Goal: Task Accomplishment & Management: Use online tool/utility

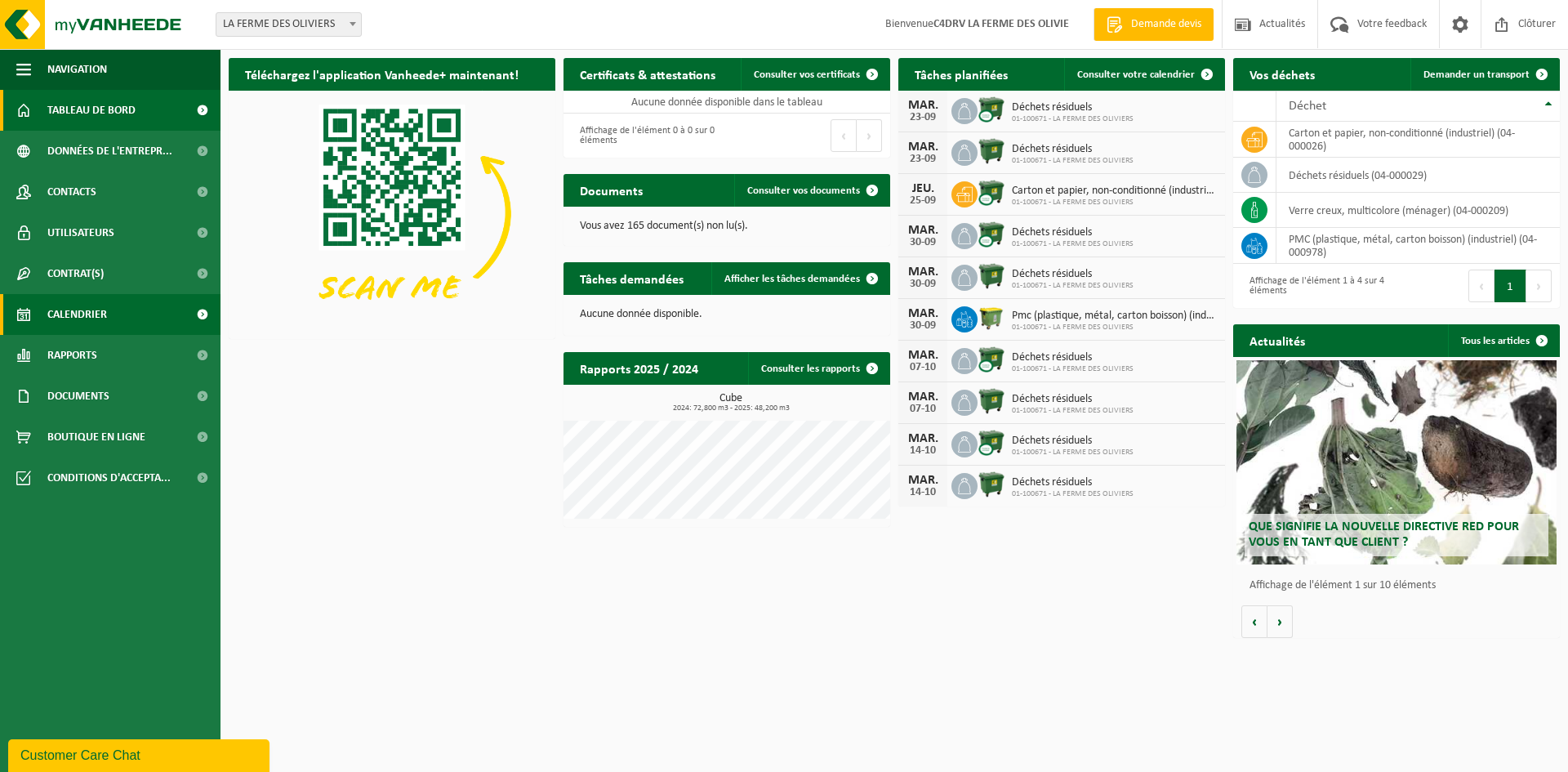
click at [80, 311] on span "Calendrier" at bounding box center [77, 314] width 60 height 41
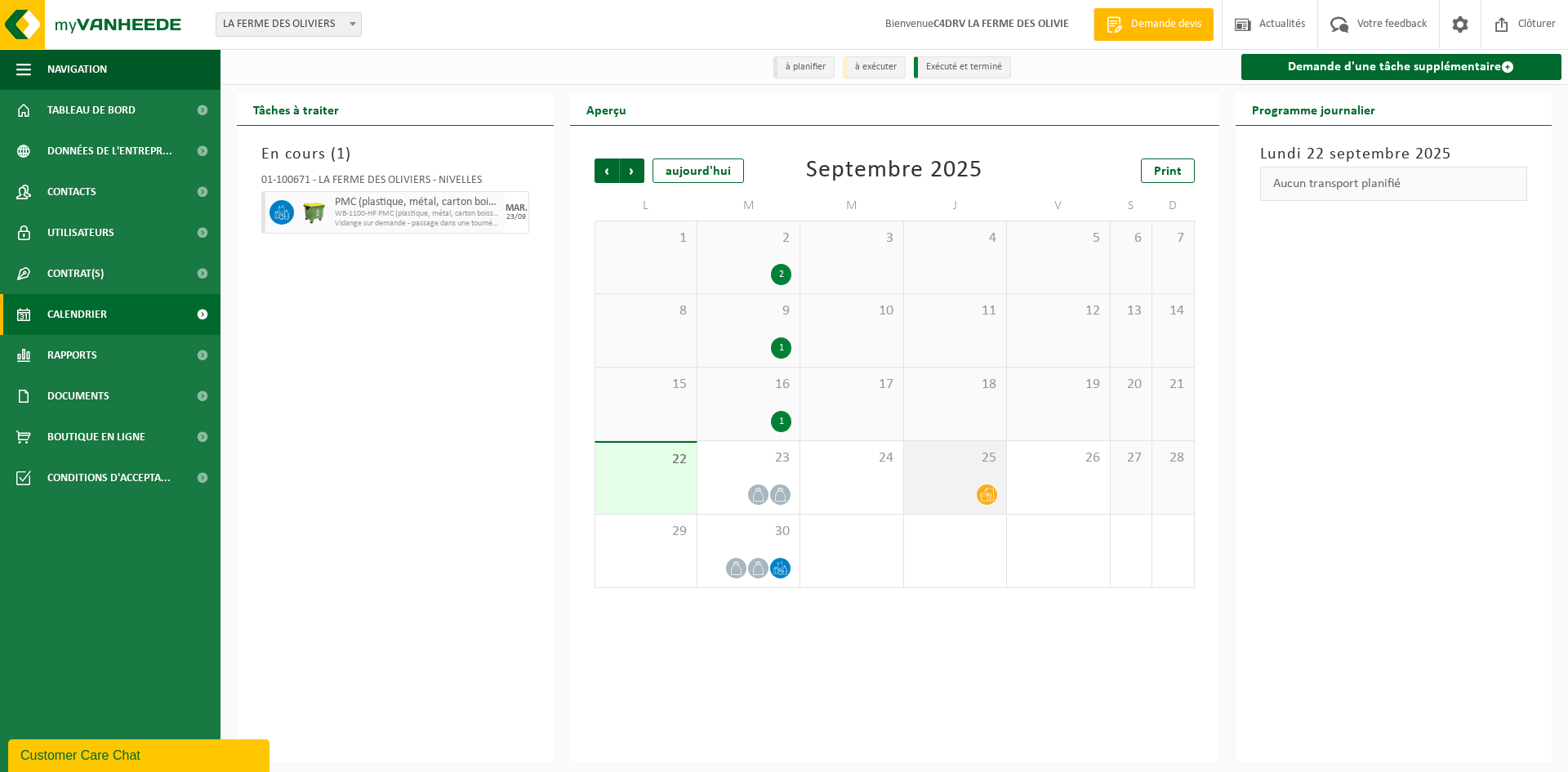
click at [988, 500] on icon at bounding box center [987, 495] width 14 height 14
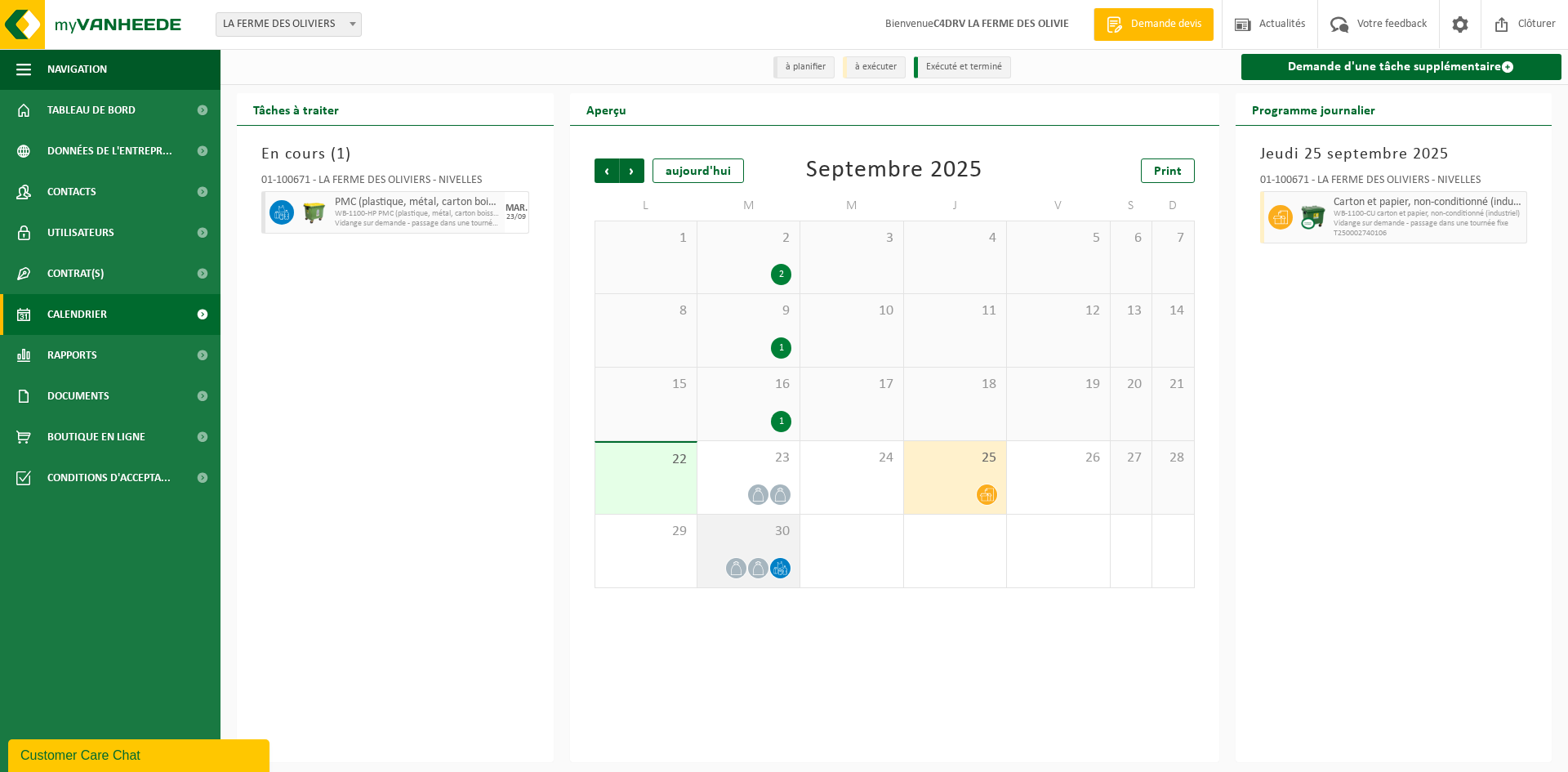
click at [782, 570] on icon at bounding box center [780, 568] width 14 height 14
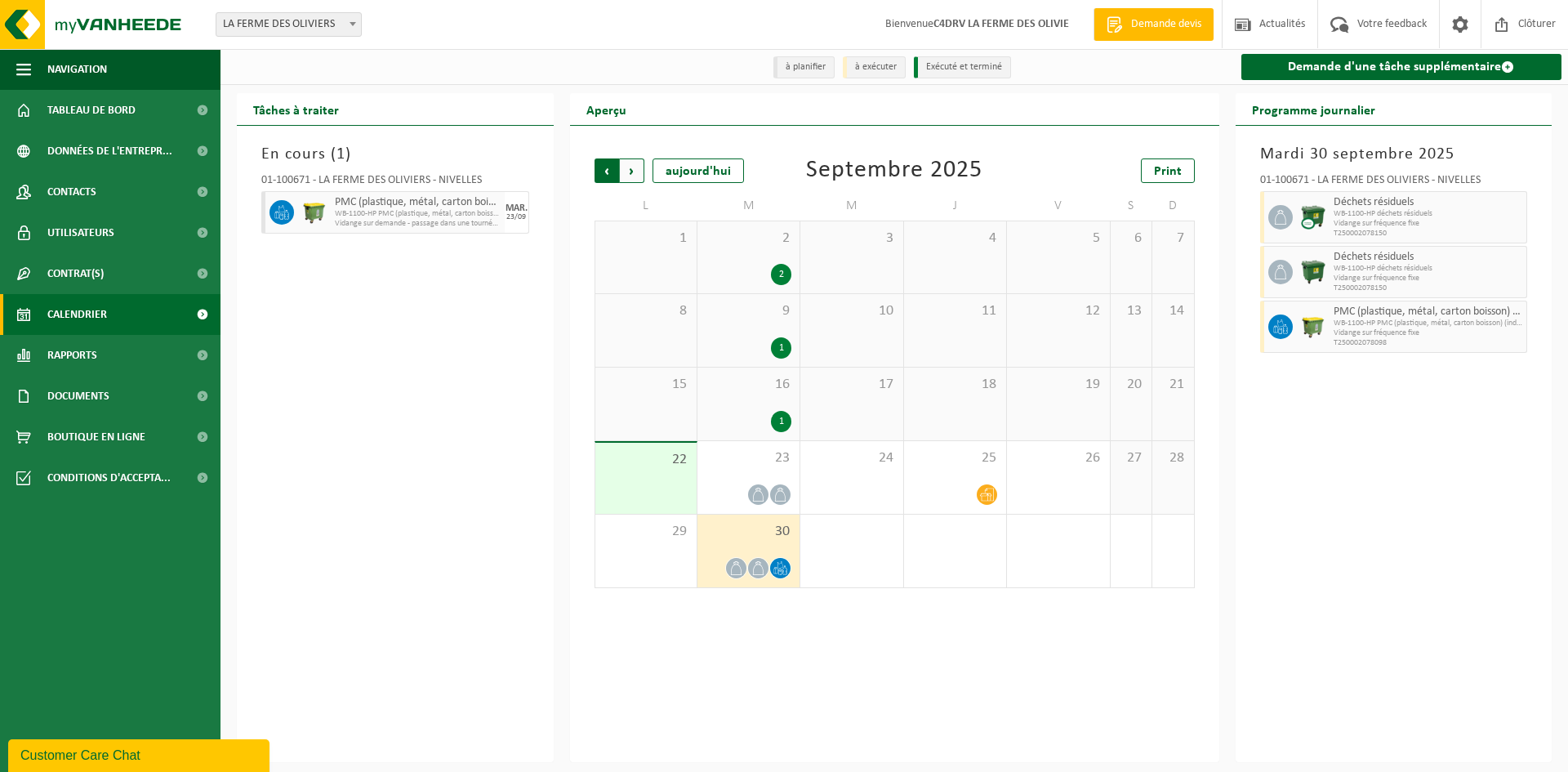
click at [637, 171] on span "Suivant" at bounding box center [632, 170] width 25 height 25
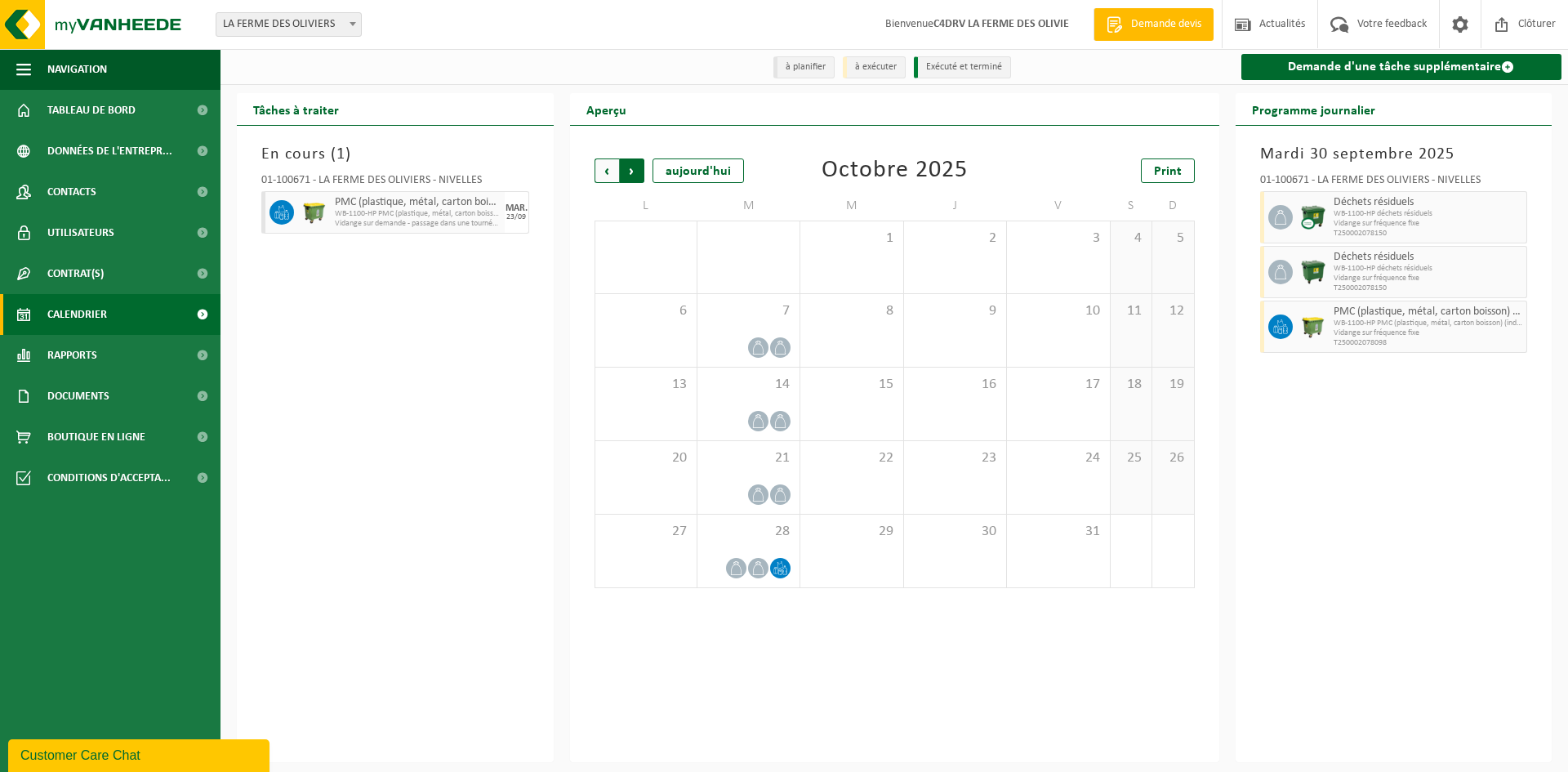
click at [609, 169] on span "Précédent" at bounding box center [606, 170] width 25 height 25
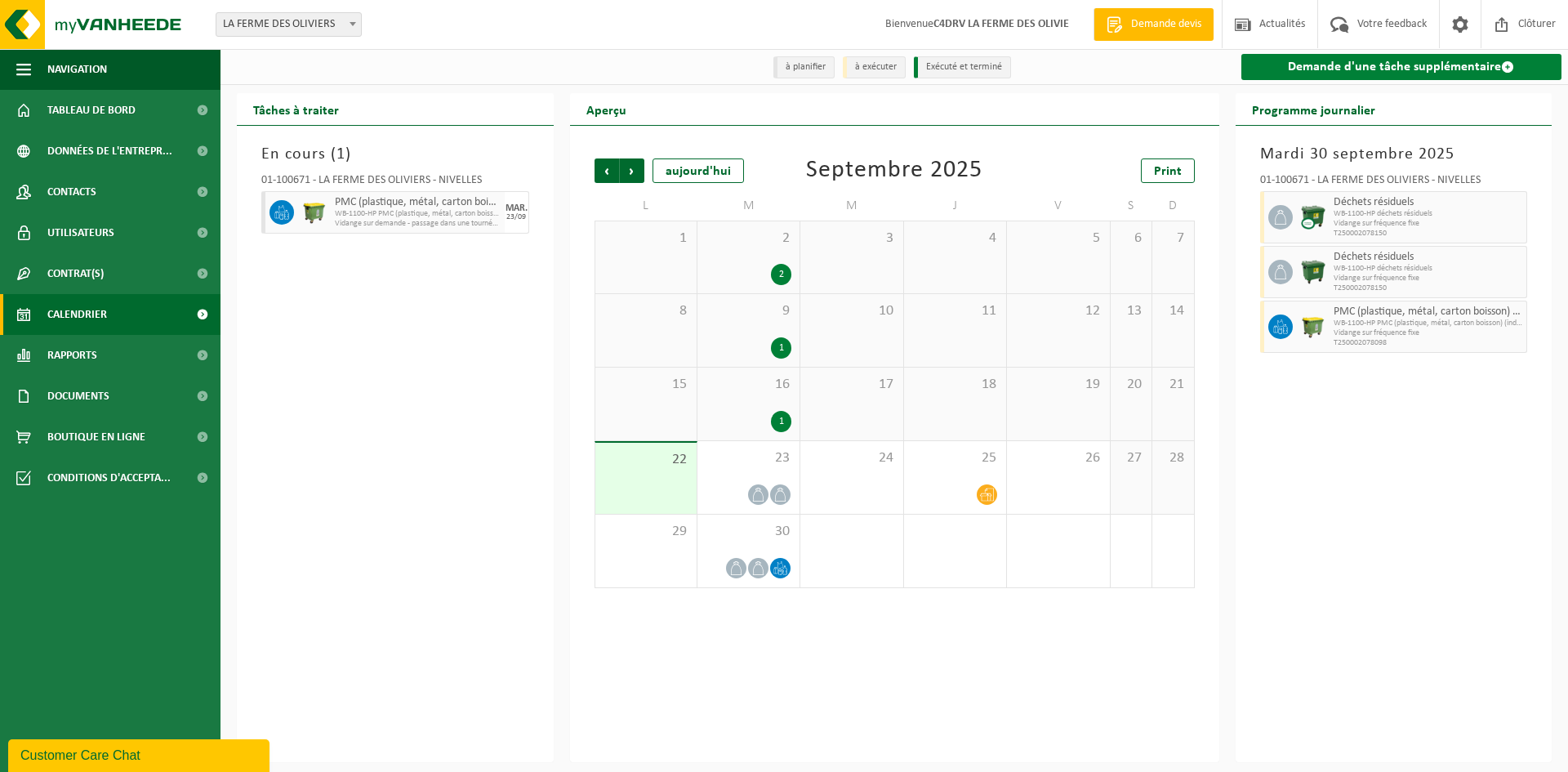
click at [1420, 74] on link "Demande d'une tâche supplémentaire" at bounding box center [1401, 66] width 321 height 26
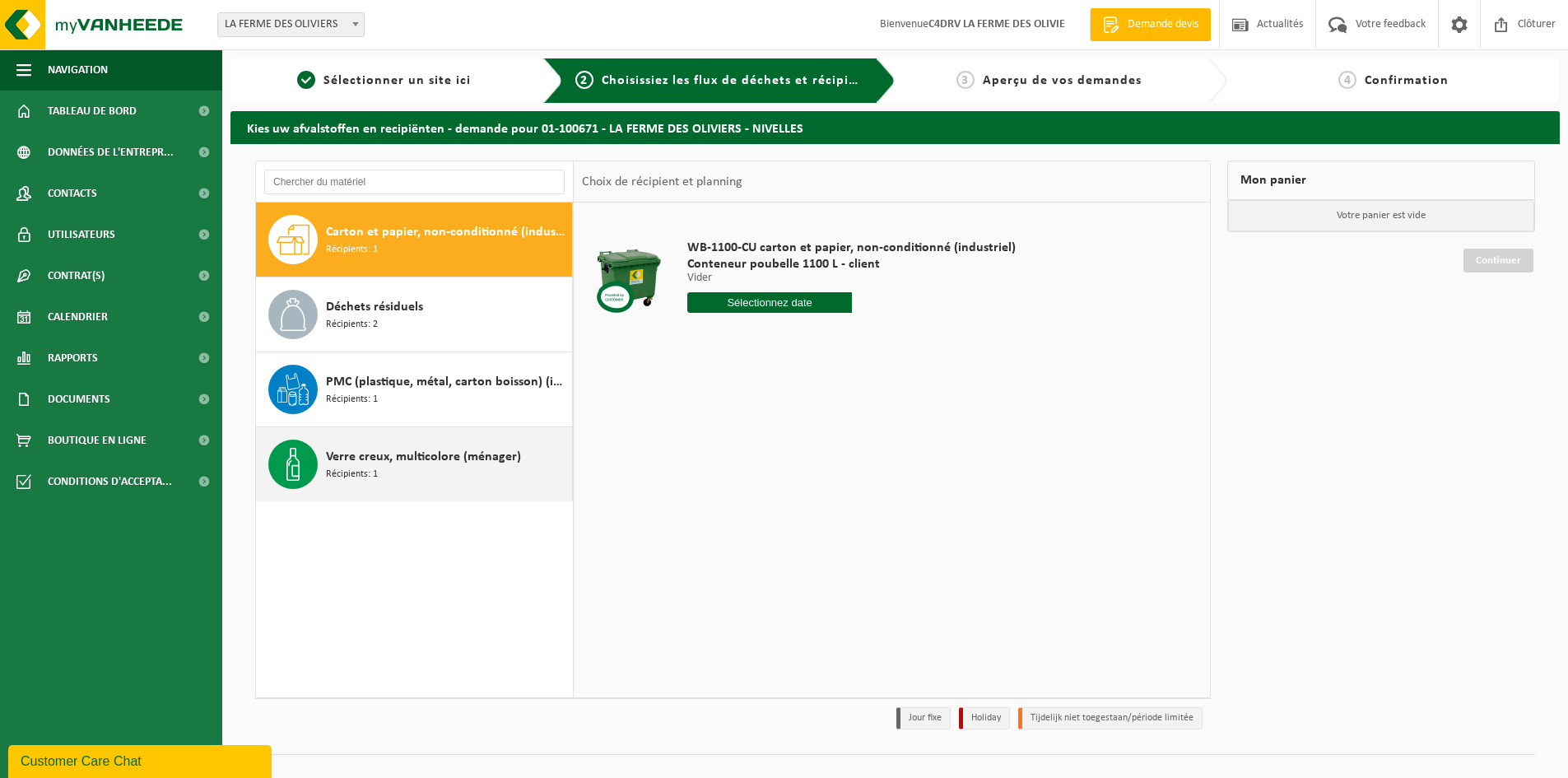
click at [354, 468] on span "Récipients: 1" at bounding box center [352, 474] width 51 height 15
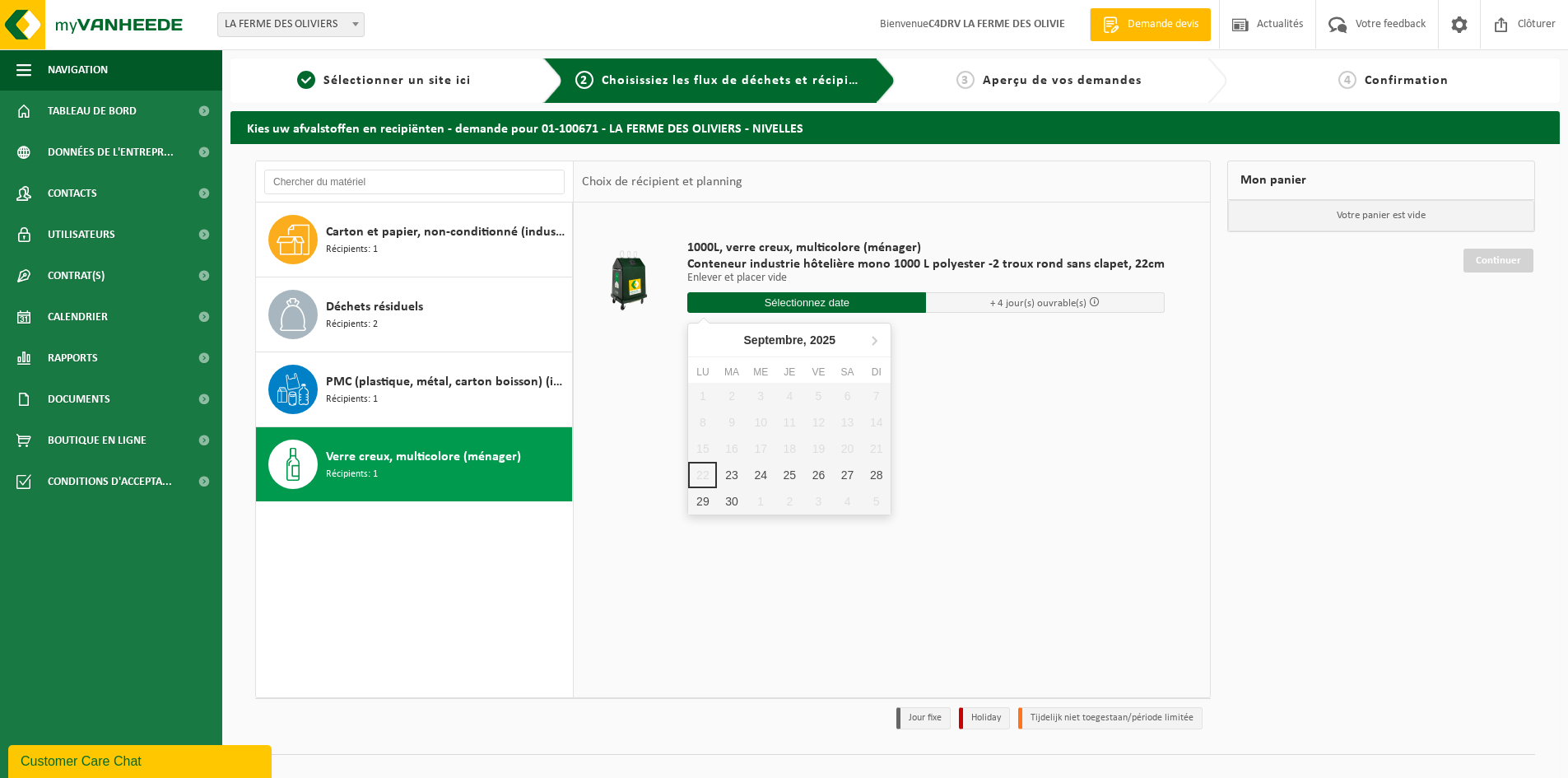
click at [816, 301] on input "text" at bounding box center [807, 303] width 239 height 21
click at [760, 474] on div "24" at bounding box center [761, 474] width 29 height 27
type input "à partir de [DATE]"
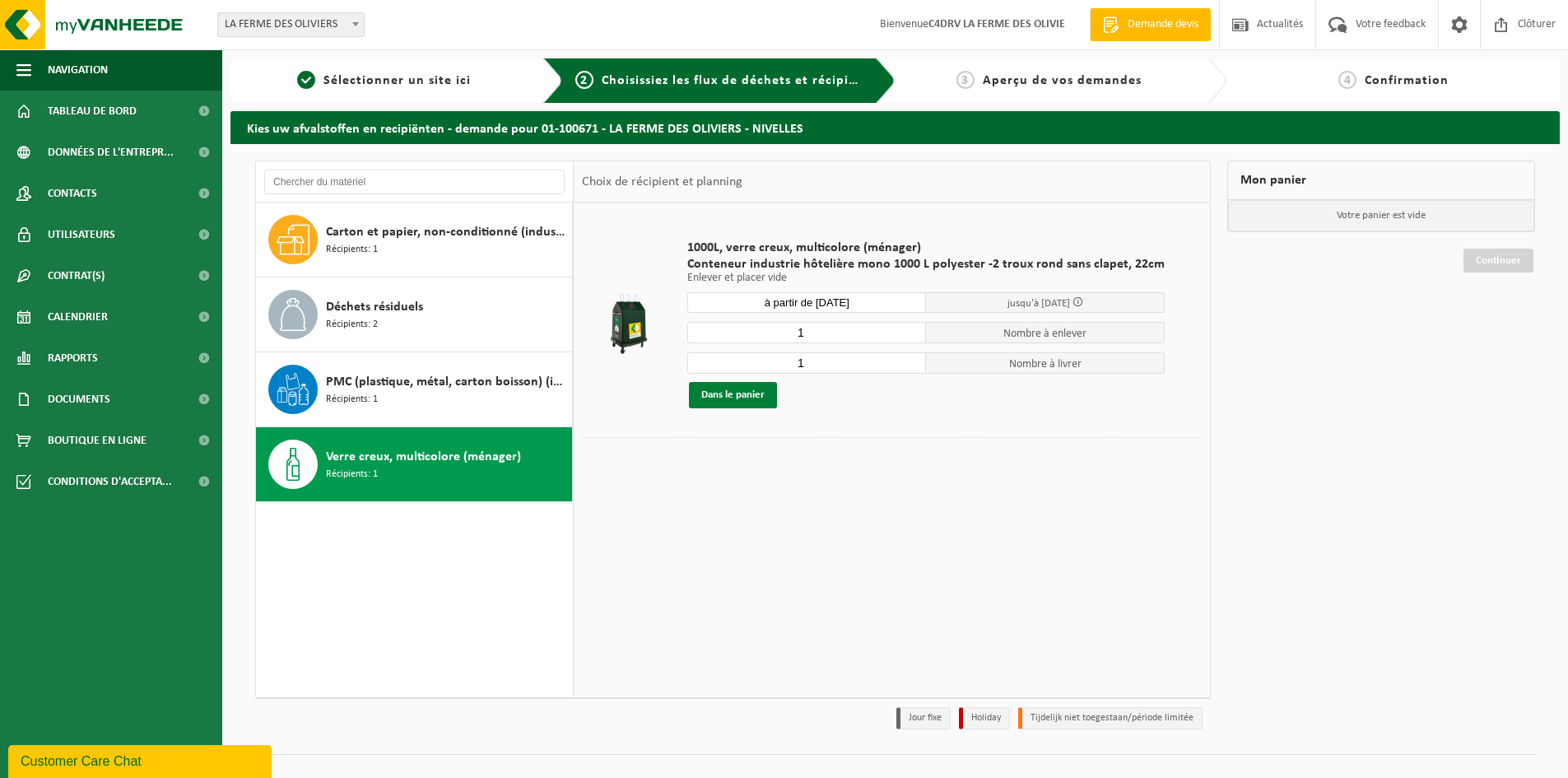
click at [731, 395] on button "Dans le panier" at bounding box center [733, 395] width 88 height 27
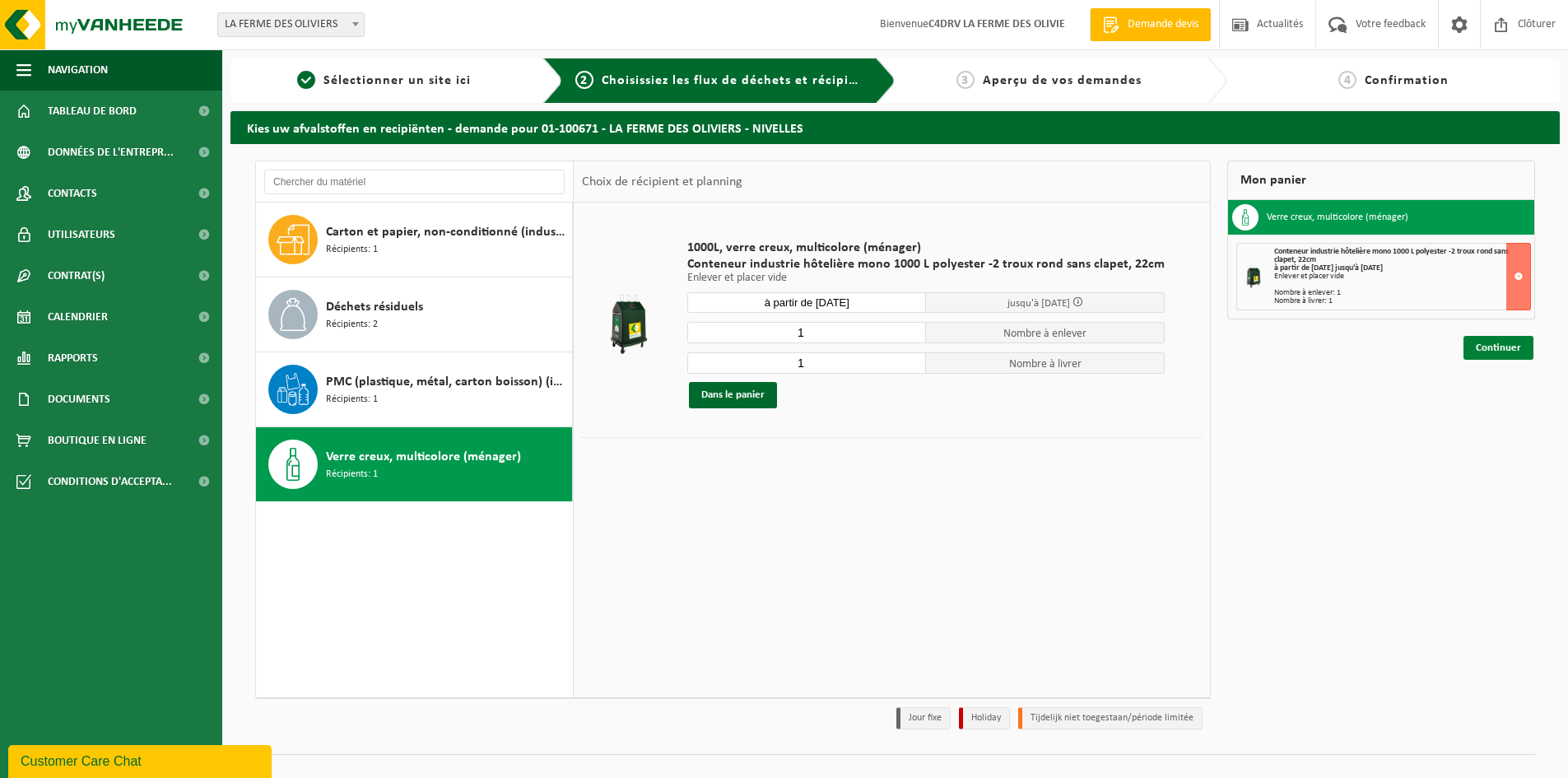
click at [1497, 351] on link "Continuer" at bounding box center [1499, 347] width 70 height 24
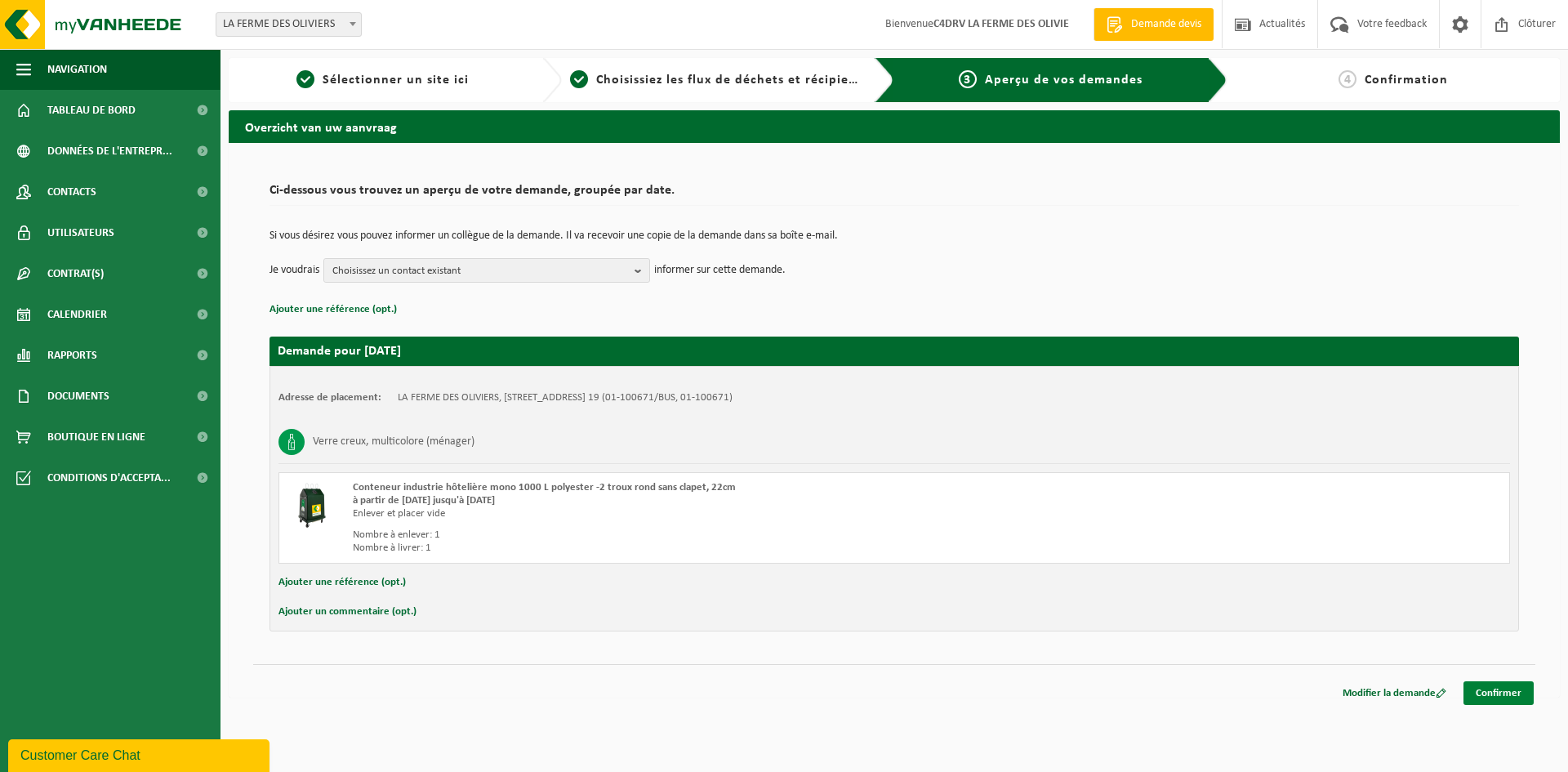
click at [1506, 696] on link "Confirmer" at bounding box center [1498, 693] width 70 height 24
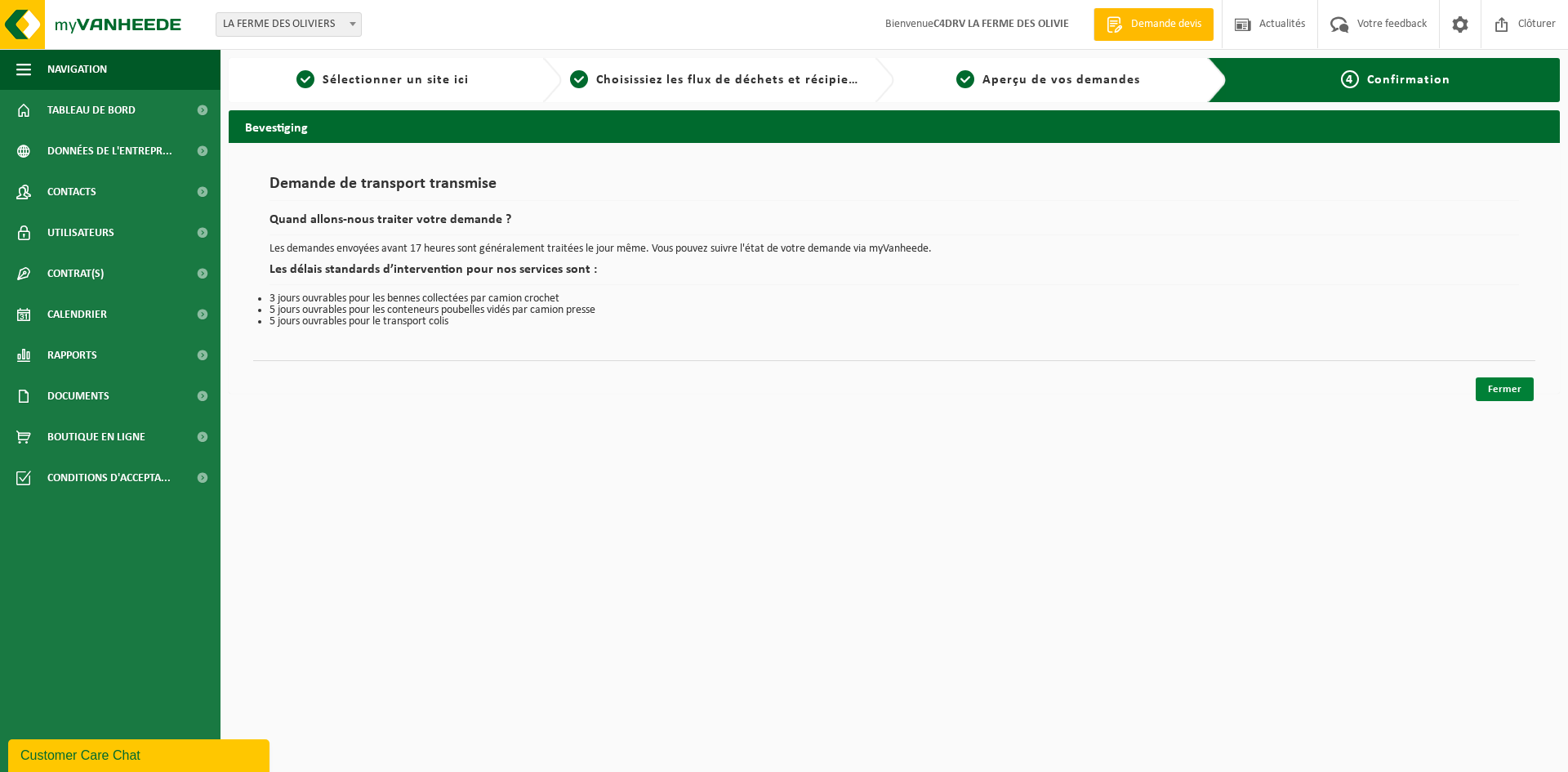
click at [1513, 389] on link "Fermer" at bounding box center [1504, 389] width 58 height 24
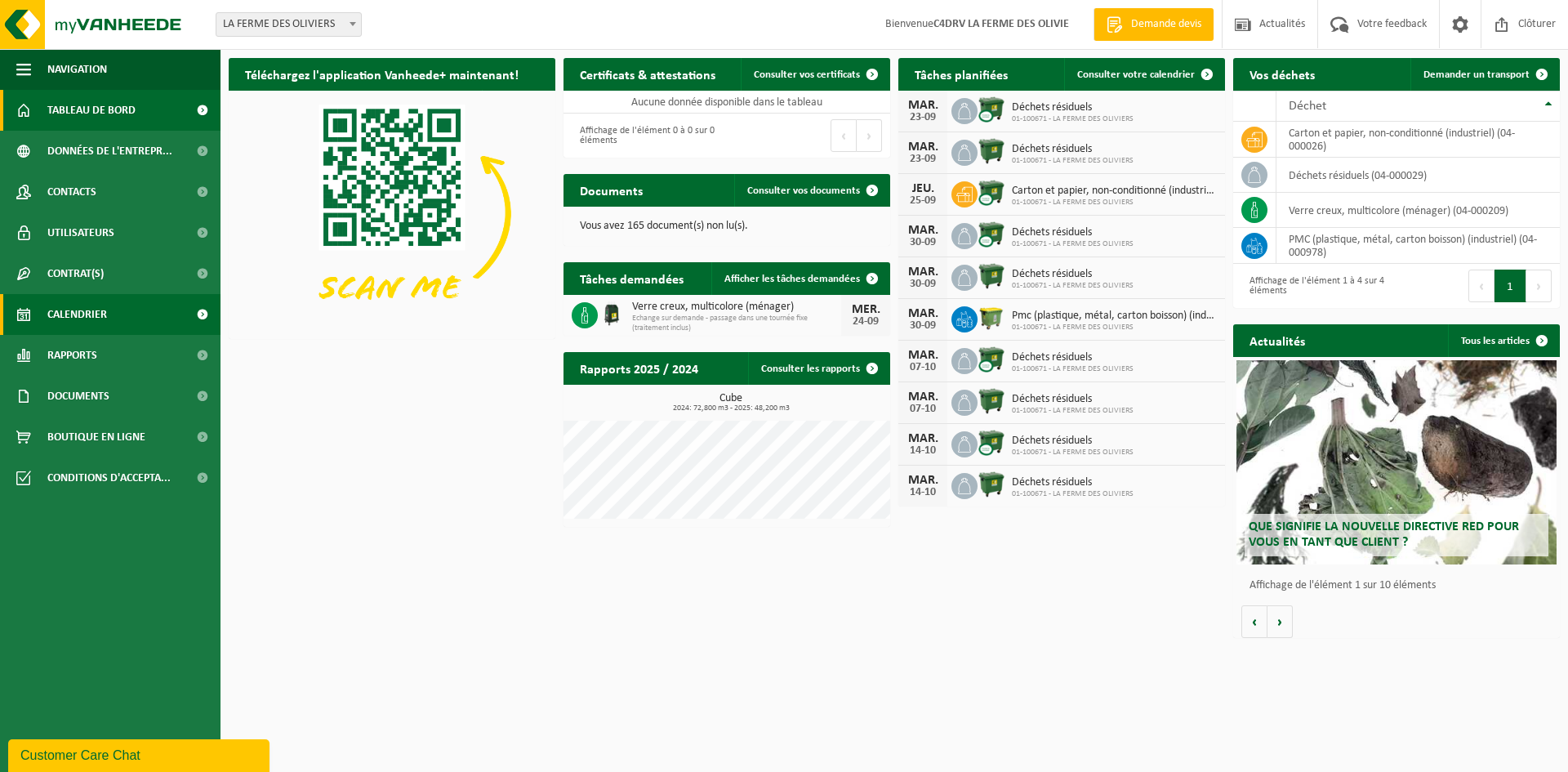
click at [69, 316] on span "Calendrier" at bounding box center [77, 314] width 60 height 41
